Goal: Book appointment/travel/reservation

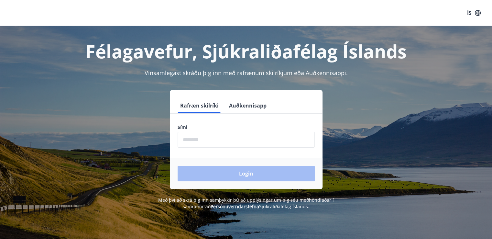
click at [203, 141] on input "phone" at bounding box center [245, 140] width 137 height 16
click at [191, 139] on input "phone" at bounding box center [245, 140] width 137 height 16
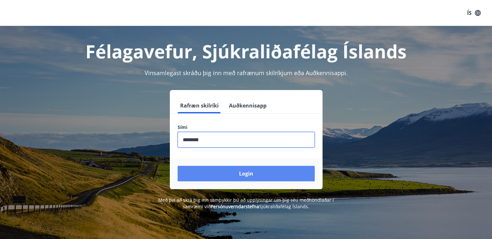
type input "********"
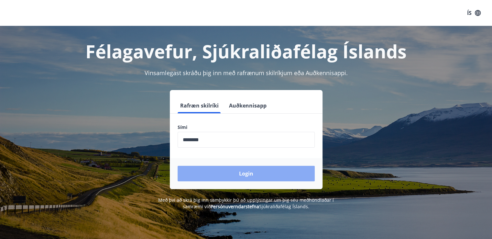
click at [196, 173] on button "Login" at bounding box center [245, 174] width 137 height 16
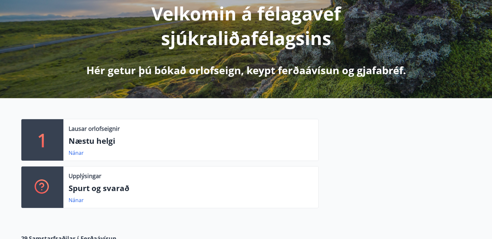
scroll to position [103, 0]
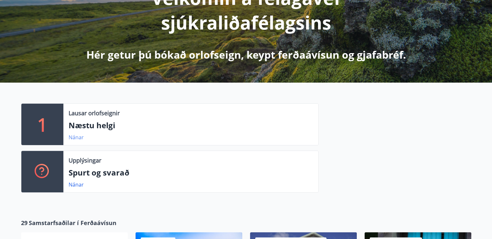
click at [74, 137] on link "Nánar" at bounding box center [76, 137] width 15 height 7
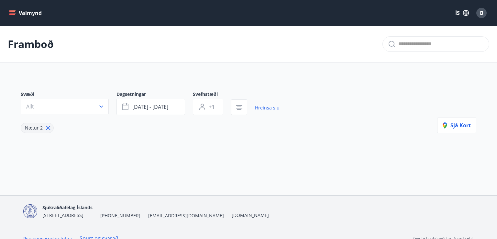
type input "*"
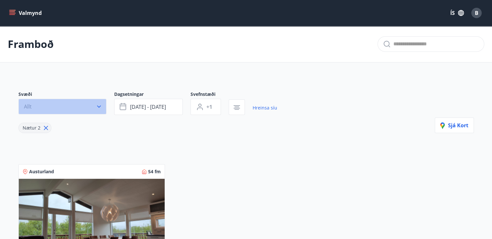
click at [100, 106] on icon "button" at bounding box center [99, 106] width 6 height 6
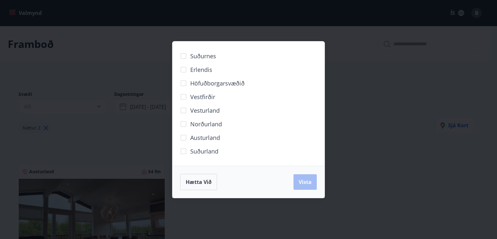
click at [198, 152] on span "Suðurland" at bounding box center [204, 151] width 28 height 8
click at [310, 178] on span "Vista" at bounding box center [304, 181] width 13 height 7
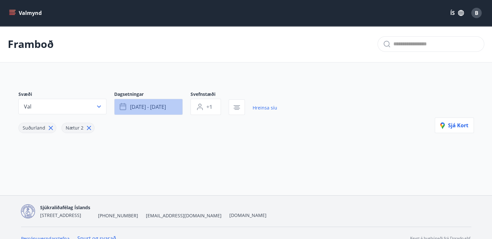
click at [164, 104] on span "sep 26 - sep 29" at bounding box center [148, 106] width 36 height 7
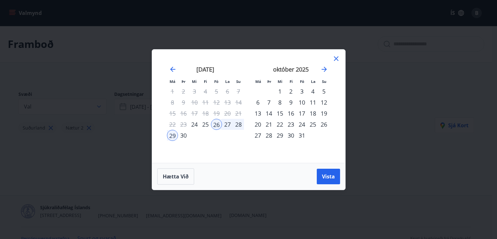
click at [302, 91] on div "3" at bounding box center [301, 91] width 11 height 11
click at [330, 177] on span "Vista" at bounding box center [328, 176] width 13 height 7
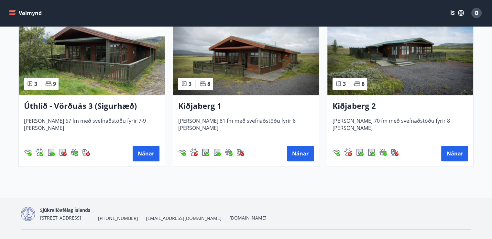
scroll to position [126, 0]
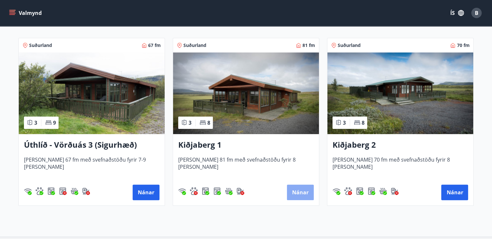
click at [291, 192] on button "Nánar" at bounding box center [300, 192] width 27 height 16
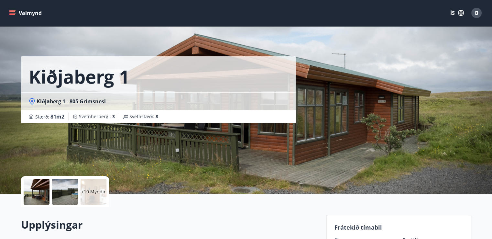
click at [309, 99] on div "Kiðjaberg 1 Kiðjaberg 1 - 805 Grímsnesi Stærð : 81 m2 Svefnherbergi : 3 Svefnst…" at bounding box center [171, 61] width 300 height 123
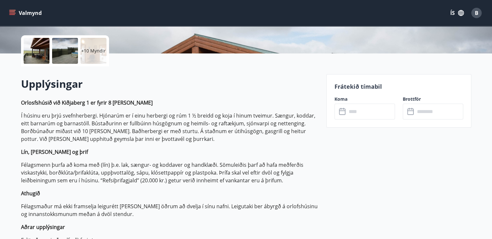
scroll to position [142, 0]
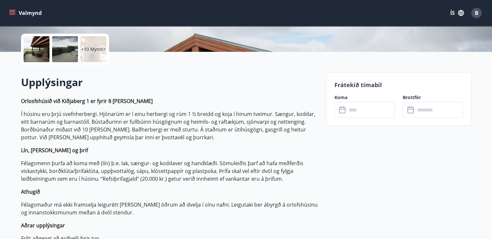
click at [341, 109] on icon at bounding box center [343, 110] width 8 height 8
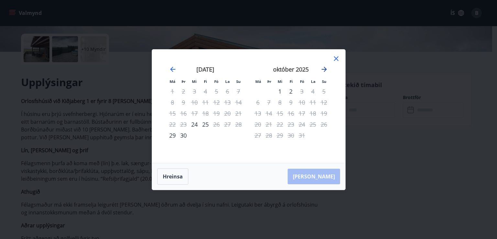
click at [322, 68] on icon "Move forward to switch to the next month." at bounding box center [324, 69] width 8 height 8
click at [335, 56] on icon at bounding box center [336, 59] width 8 height 8
